Goal: Navigation & Orientation: Understand site structure

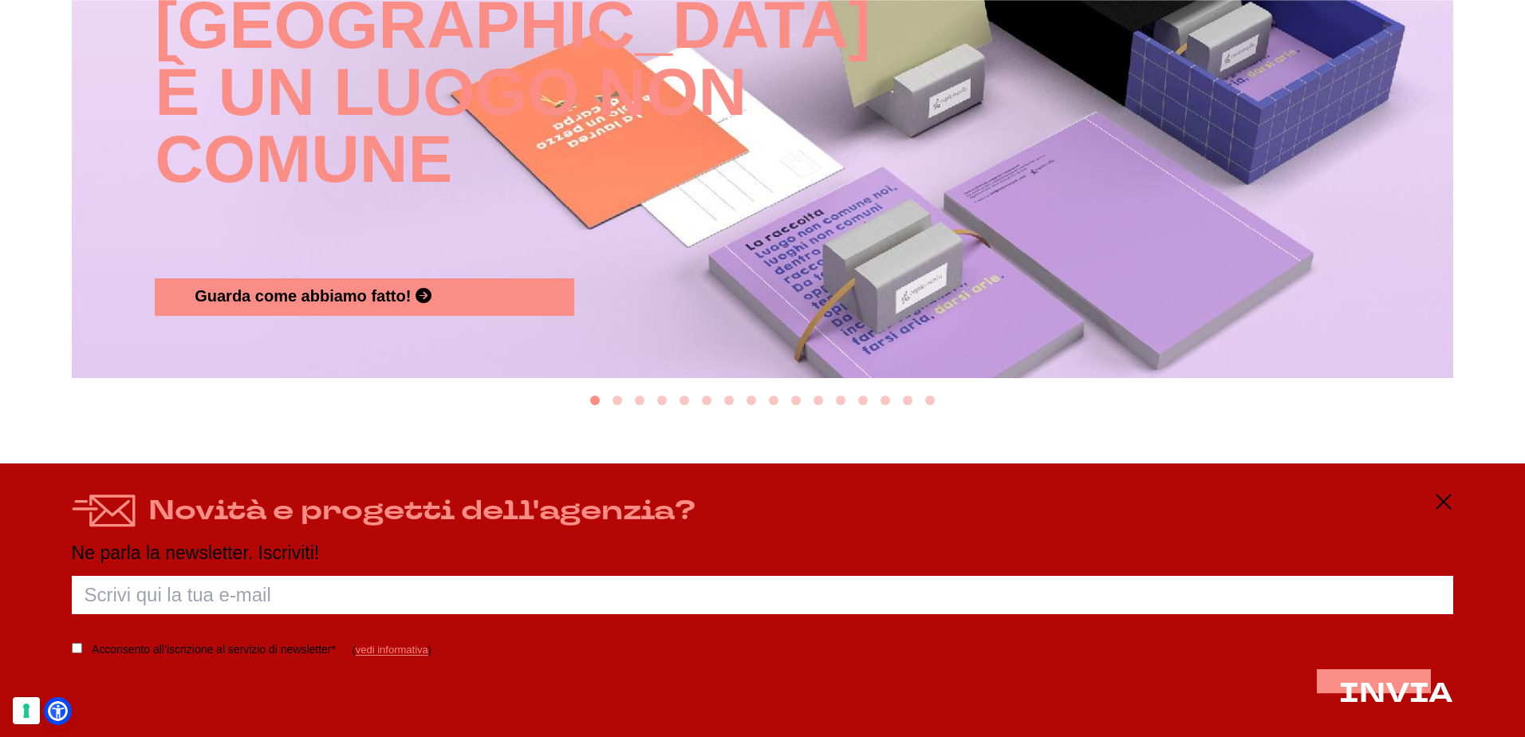
scroll to position [1994, 0]
click at [1446, 497] on icon at bounding box center [1443, 501] width 19 height 19
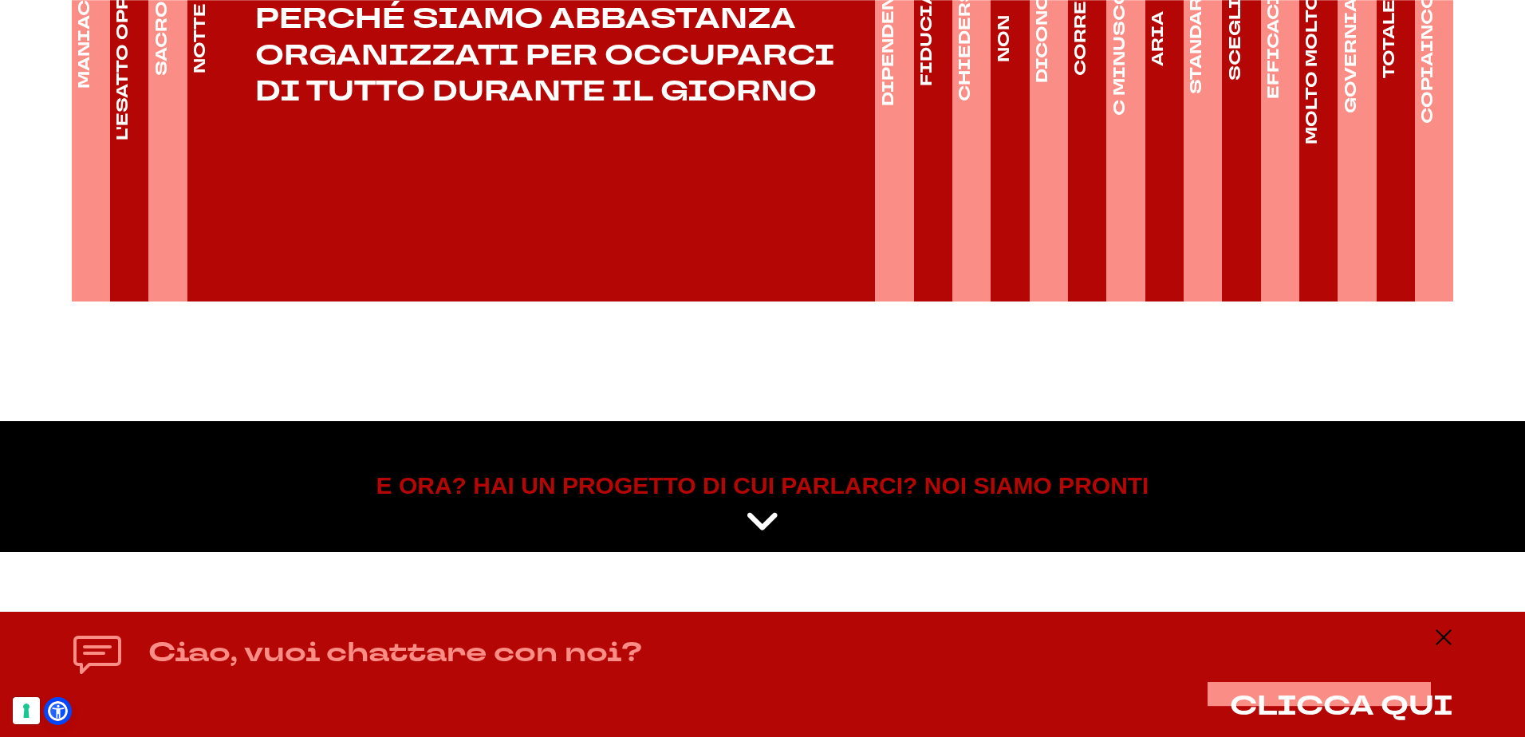
scroll to position [2800, 0]
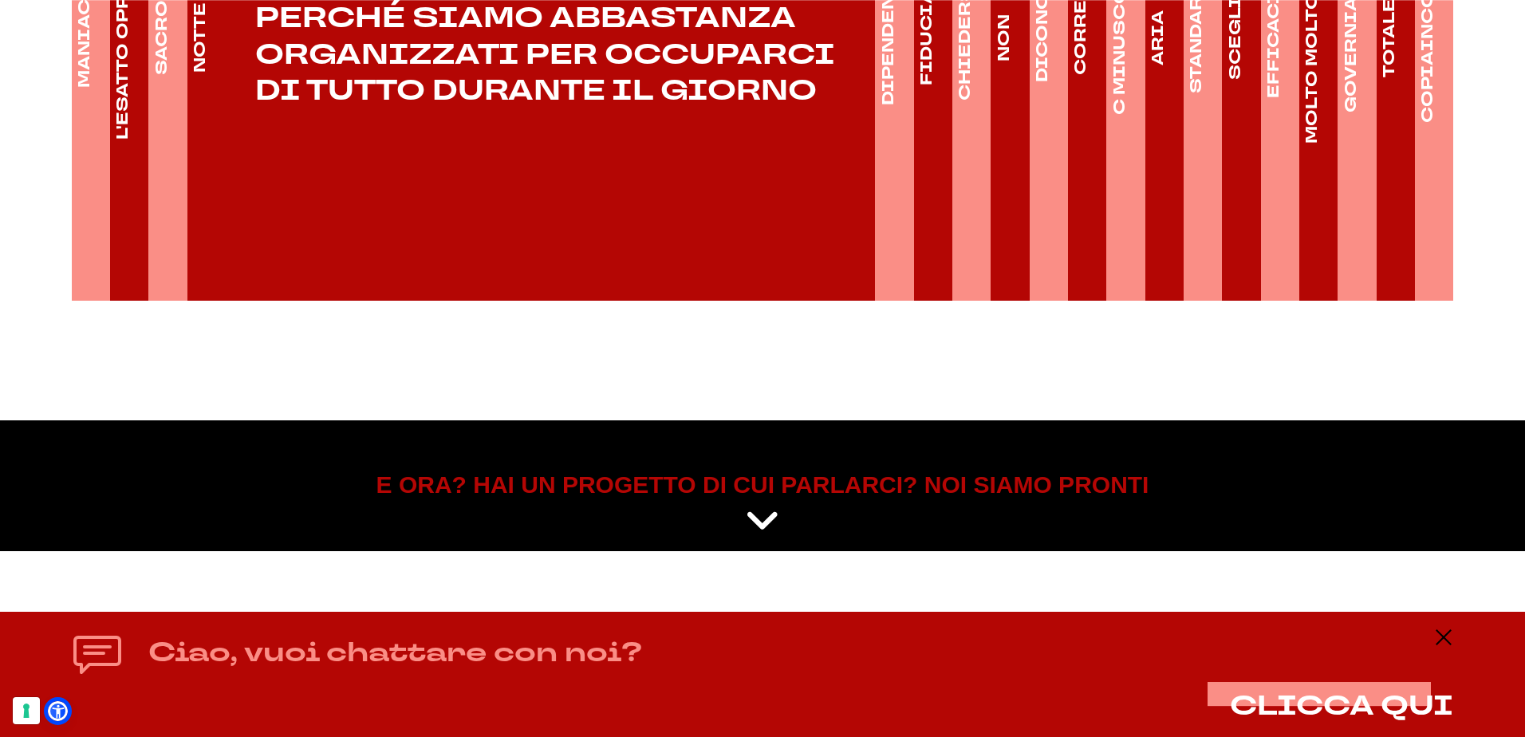
click at [756, 518] on icon at bounding box center [762, 522] width 35 height 40
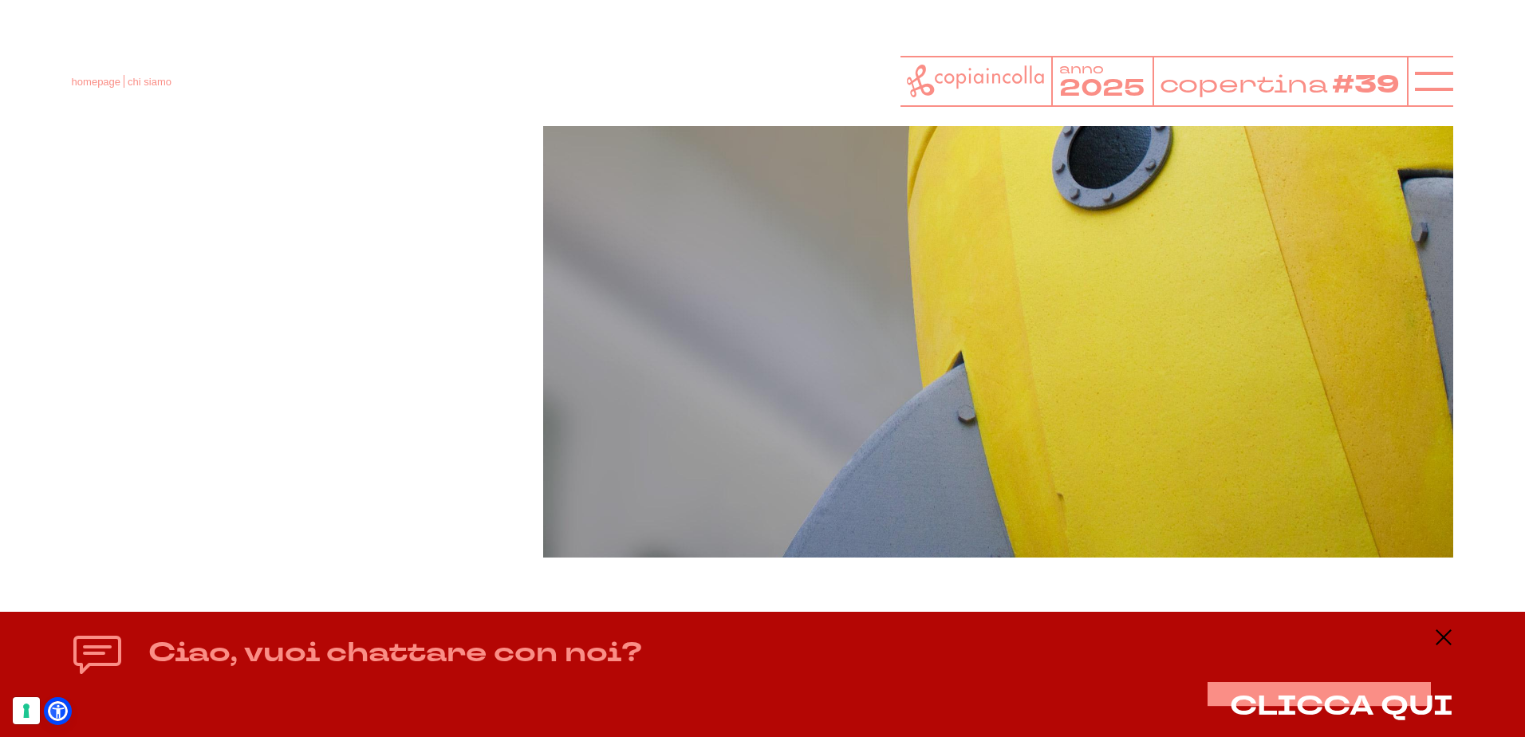
scroll to position [544, 0]
click at [1437, 81] on line at bounding box center [1434, 81] width 38 height 0
